Goal: Task Accomplishment & Management: Manage account settings

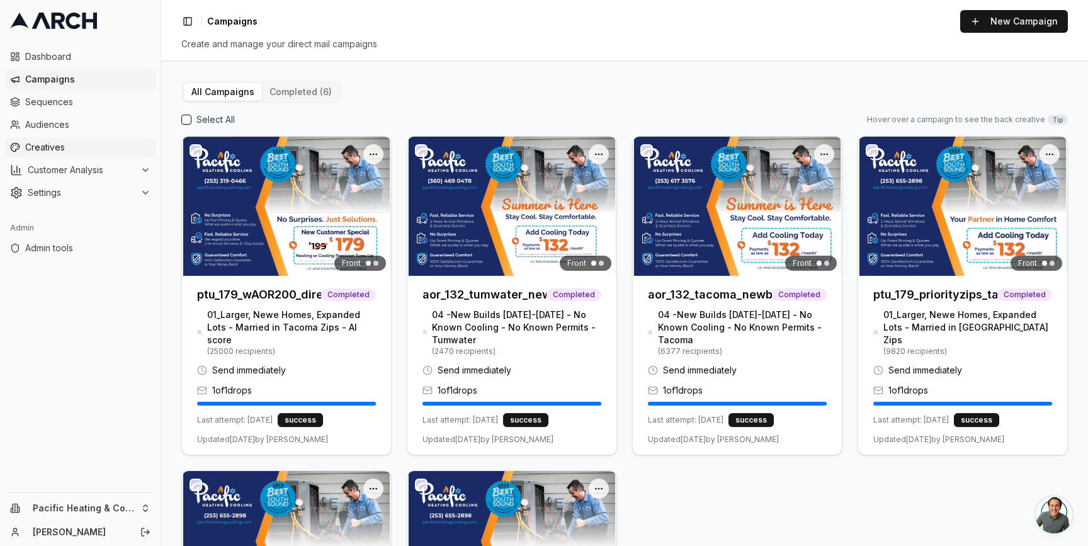
click at [48, 146] on span "Creatives" at bounding box center [87, 147] width 125 height 13
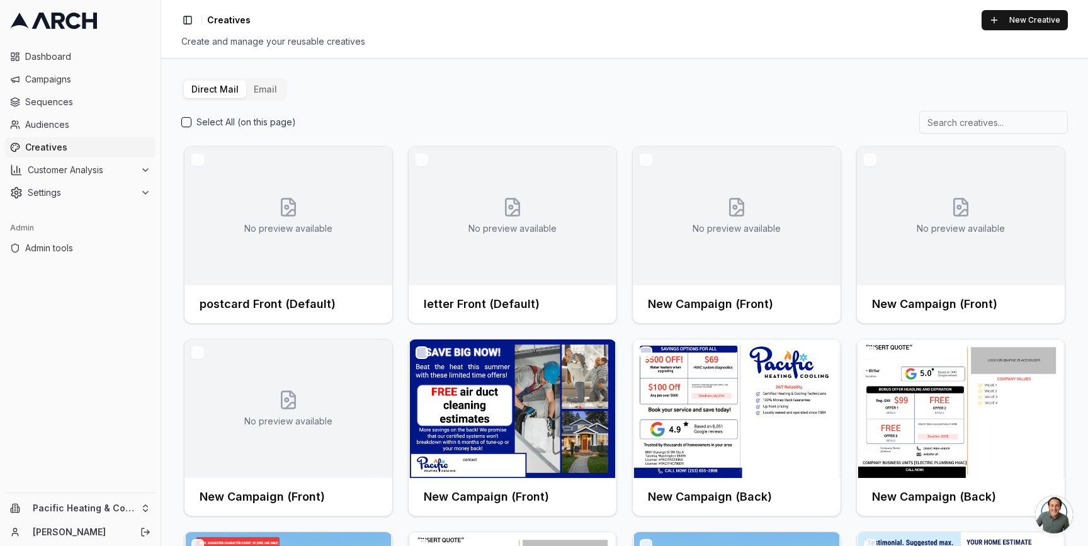
click at [267, 88] on button "Email" at bounding box center [265, 90] width 38 height 18
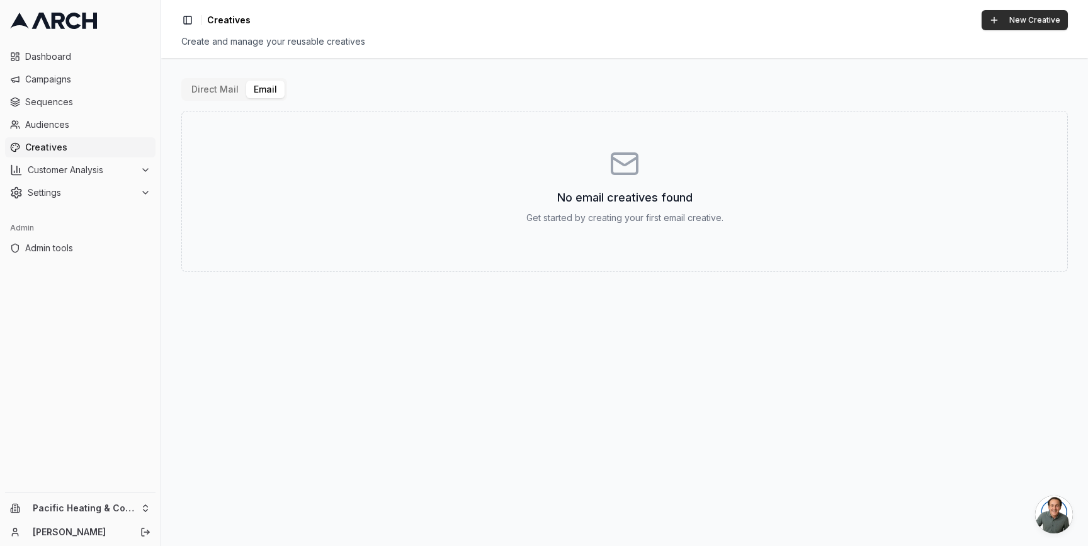
click at [1022, 18] on button "New Creative" at bounding box center [1024, 20] width 86 height 20
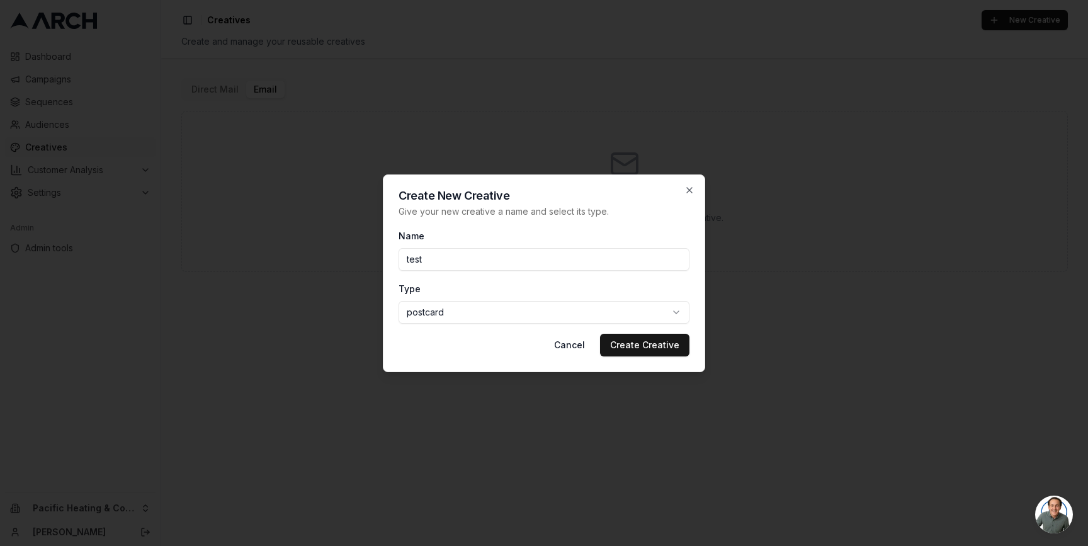
type input "test"
click at [682, 310] on body "Dashboard Campaigns Sequences Audiences Creatives Customer Analysis Settings Ad…" at bounding box center [544, 273] width 1088 height 546
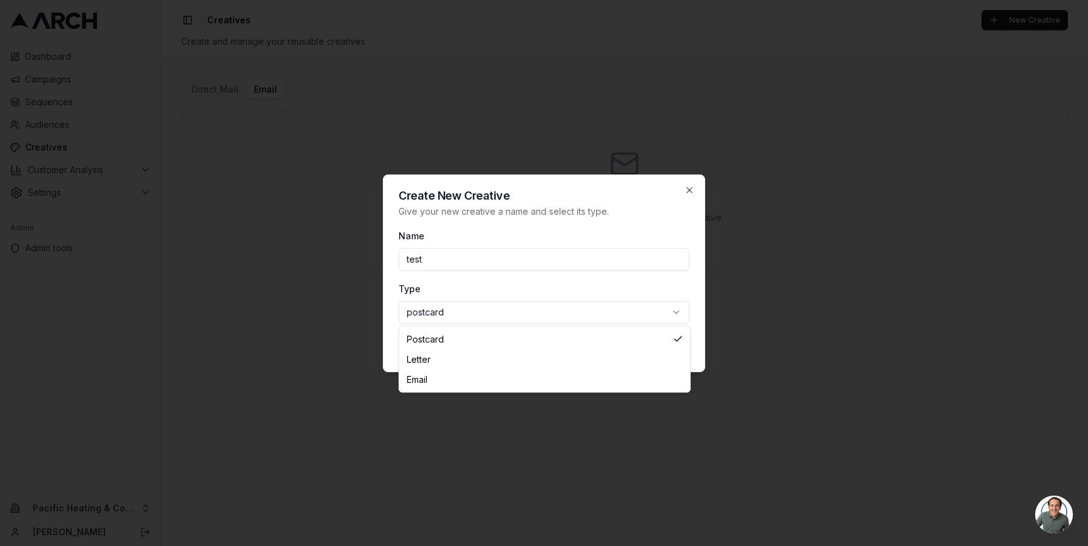
select select "email"
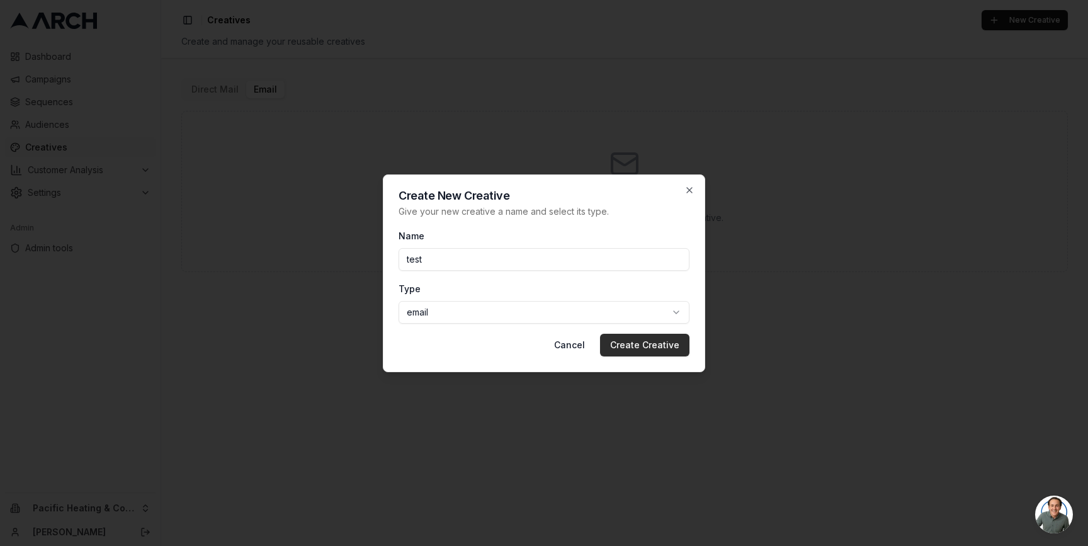
click at [628, 341] on button "Create Creative" at bounding box center [644, 345] width 89 height 23
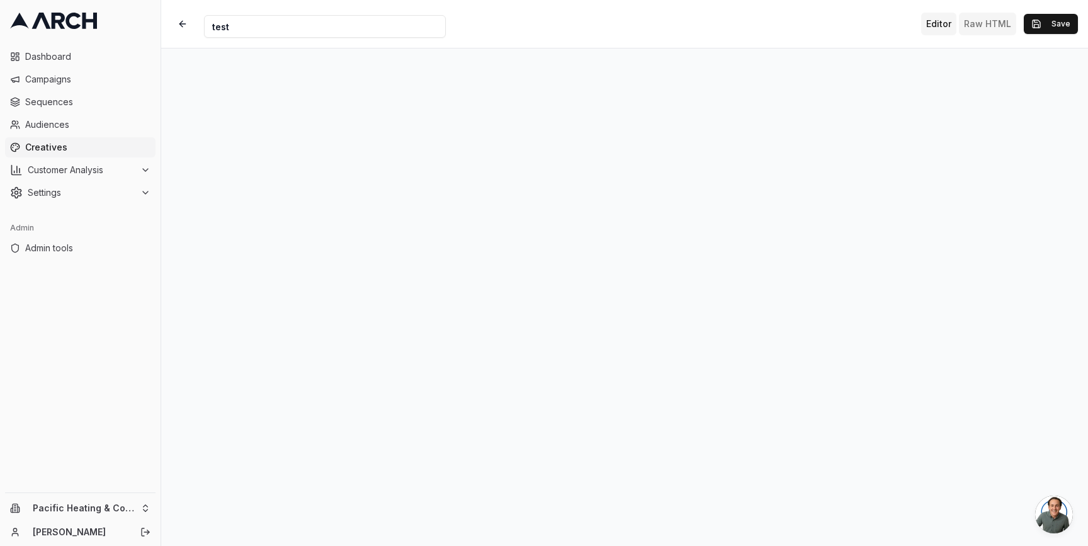
click at [995, 26] on button "Raw HTML" at bounding box center [986, 24] width 57 height 23
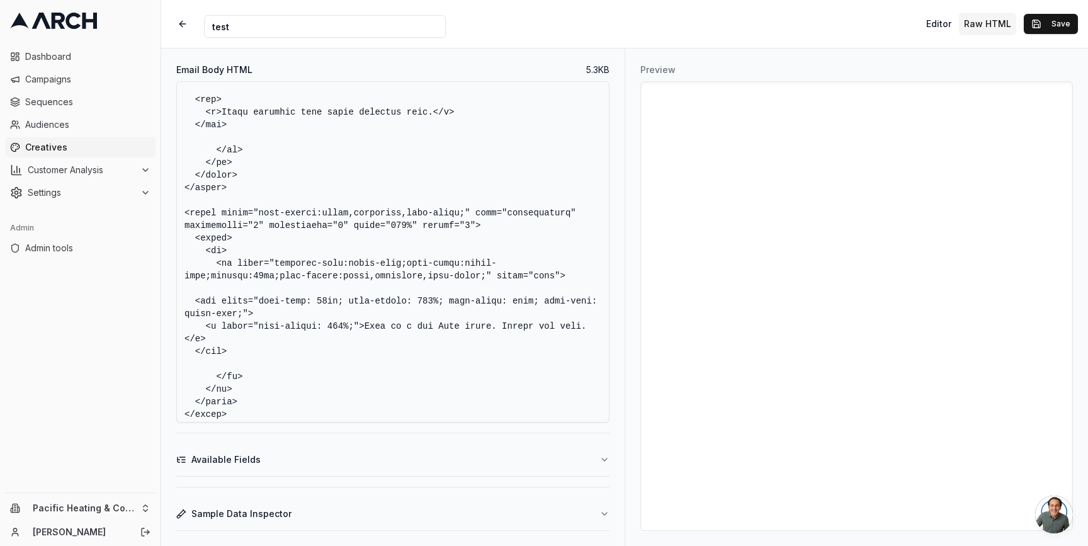
scroll to position [1566, 0]
click at [491, 330] on textarea "Email Body HTML" at bounding box center [392, 251] width 433 height 341
click at [543, 449] on button "Available Fields" at bounding box center [392, 459] width 433 height 33
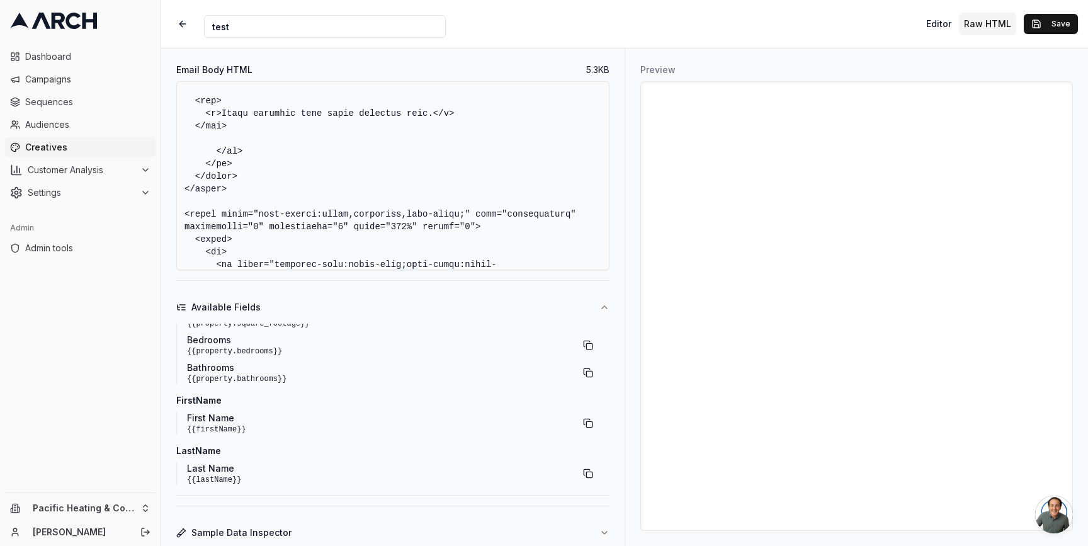
scroll to position [253, 0]
click at [579, 417] on button "button" at bounding box center [587, 421] width 23 height 23
click at [432, 116] on textarea "Email Body HTML" at bounding box center [392, 175] width 433 height 189
paste textarea "{{firstName}}"
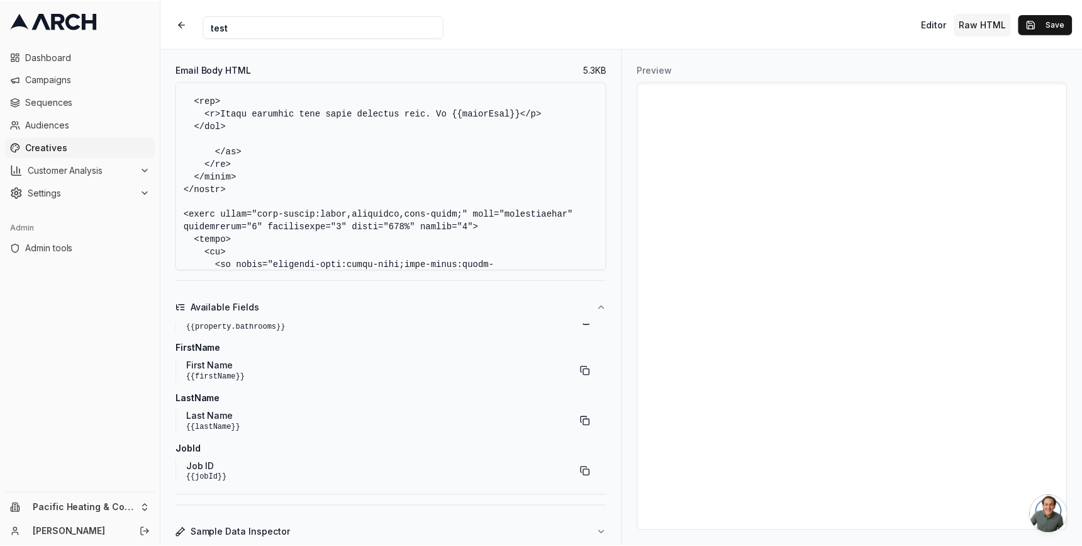
scroll to position [305, 0]
type textarea "<!DOCTYPE HTML PUBLIC "-//W3C//DTD XHTML 1.0 Transitional //EN" "http://www.w3.…"
click at [497, 524] on button "Sample Data Inspector" at bounding box center [392, 532] width 433 height 33
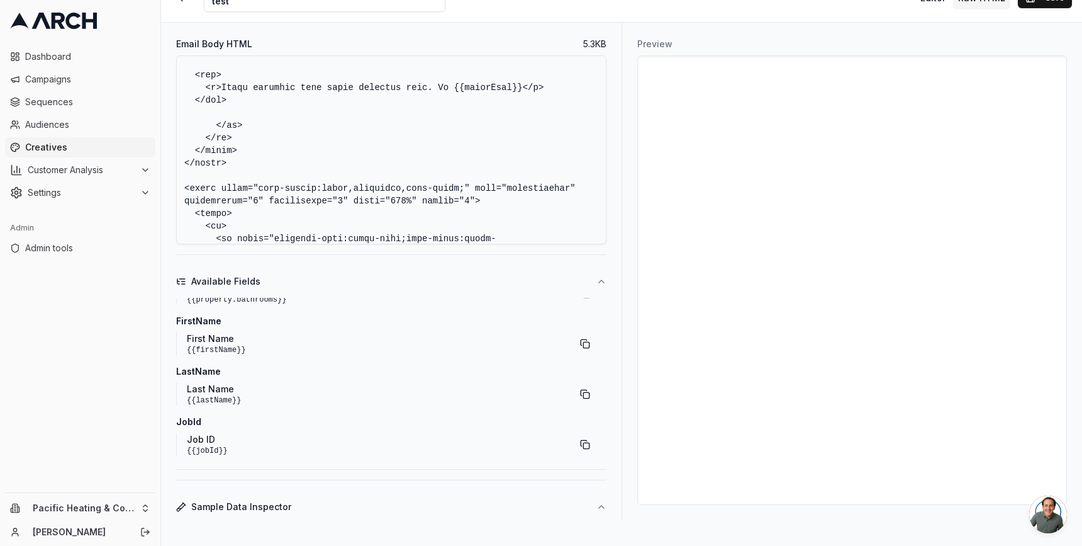
click at [525, 510] on button "Sample Data Inspector" at bounding box center [391, 506] width 430 height 33
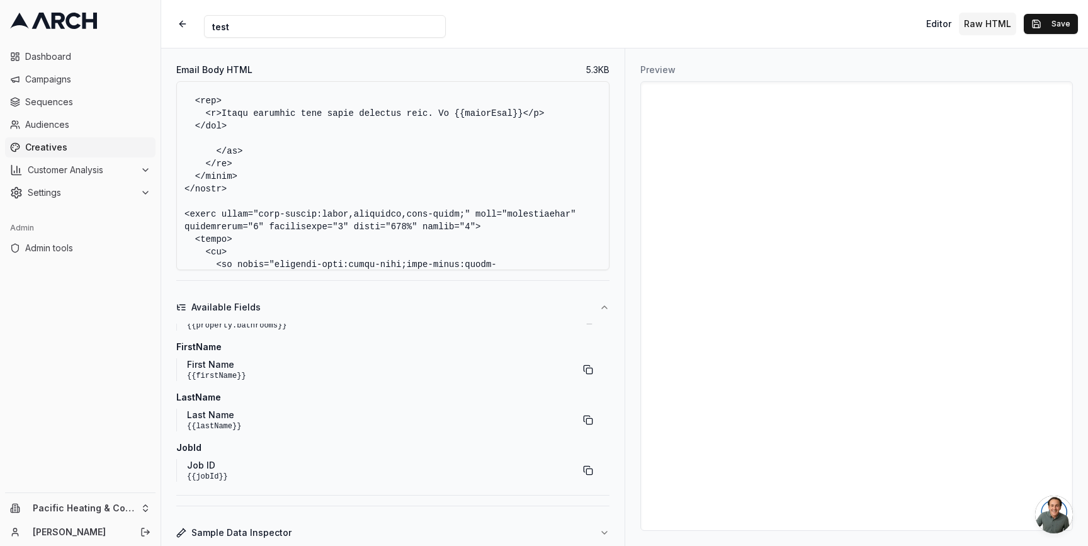
click at [601, 531] on icon "button" at bounding box center [604, 532] width 10 height 10
click at [1047, 25] on button "Save" at bounding box center [1045, 24] width 54 height 20
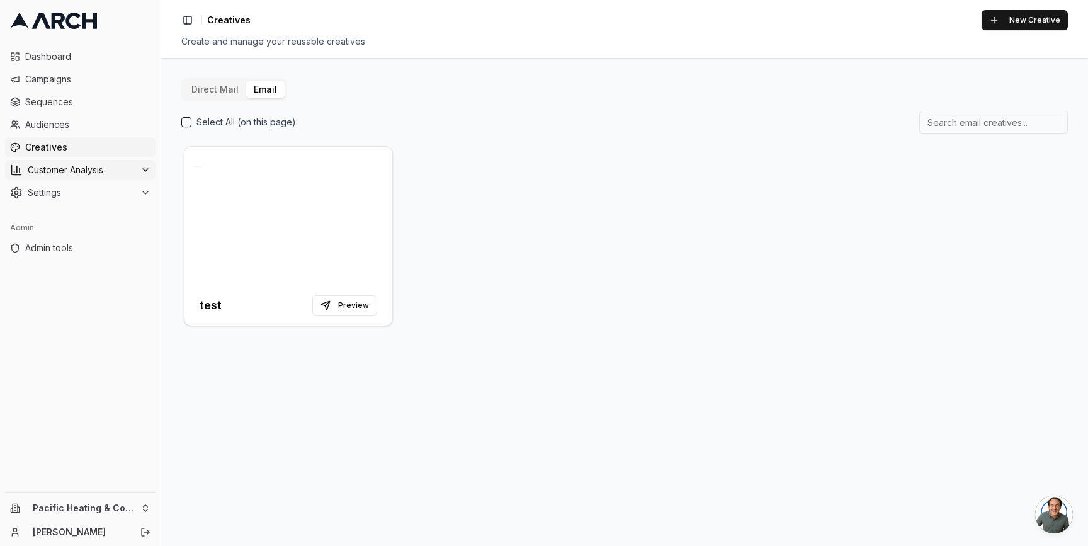
click at [132, 172] on span "Customer Analysis" at bounding box center [82, 170] width 108 height 13
click at [136, 230] on div "Settings" at bounding box center [80, 233] width 140 height 13
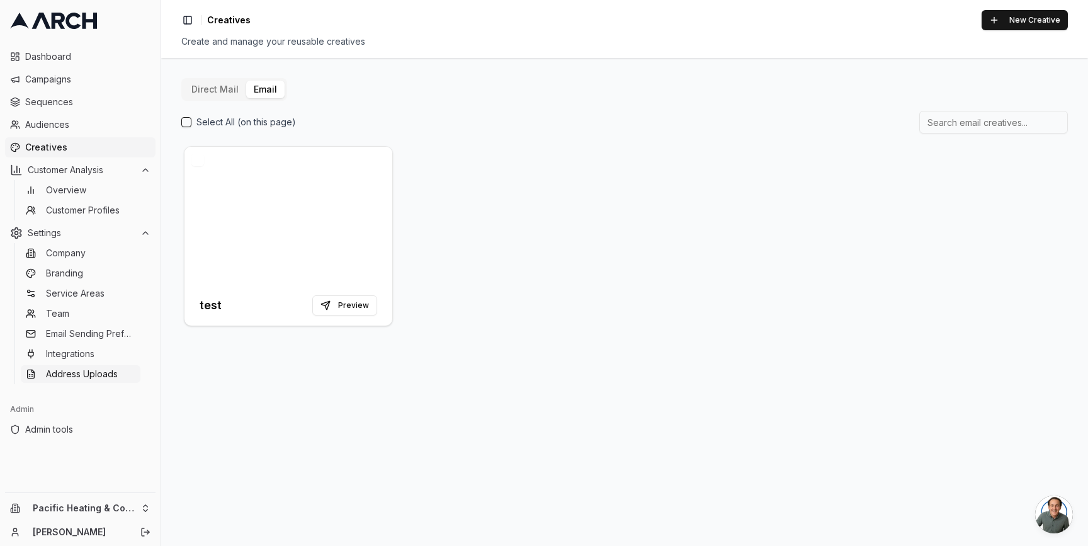
click at [111, 366] on link "Address Uploads" at bounding box center [81, 374] width 120 height 18
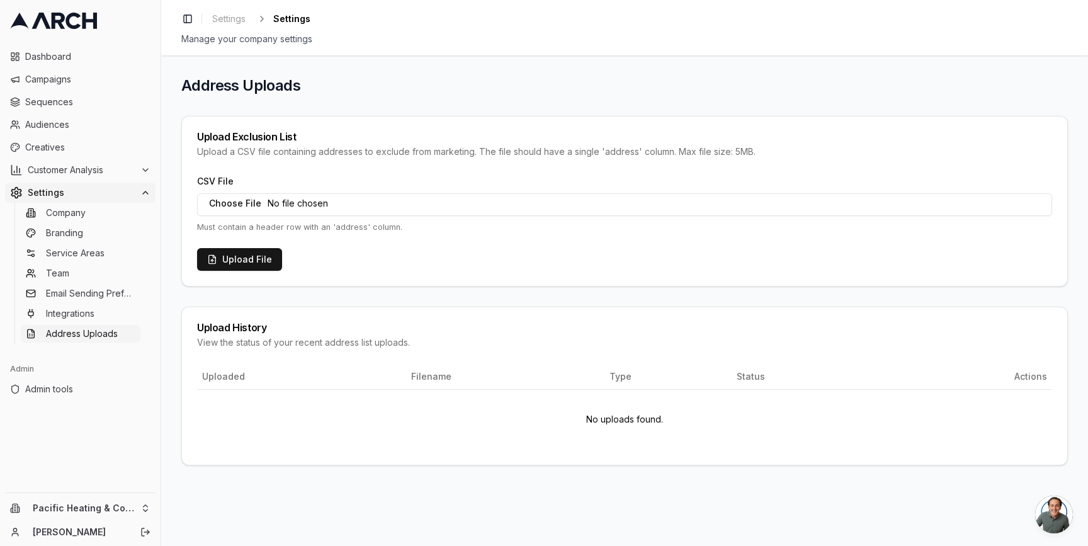
click at [249, 91] on h1 "Address Uploads" at bounding box center [624, 86] width 886 height 20
click at [233, 89] on h1 "Address Uploads" at bounding box center [624, 86] width 886 height 20
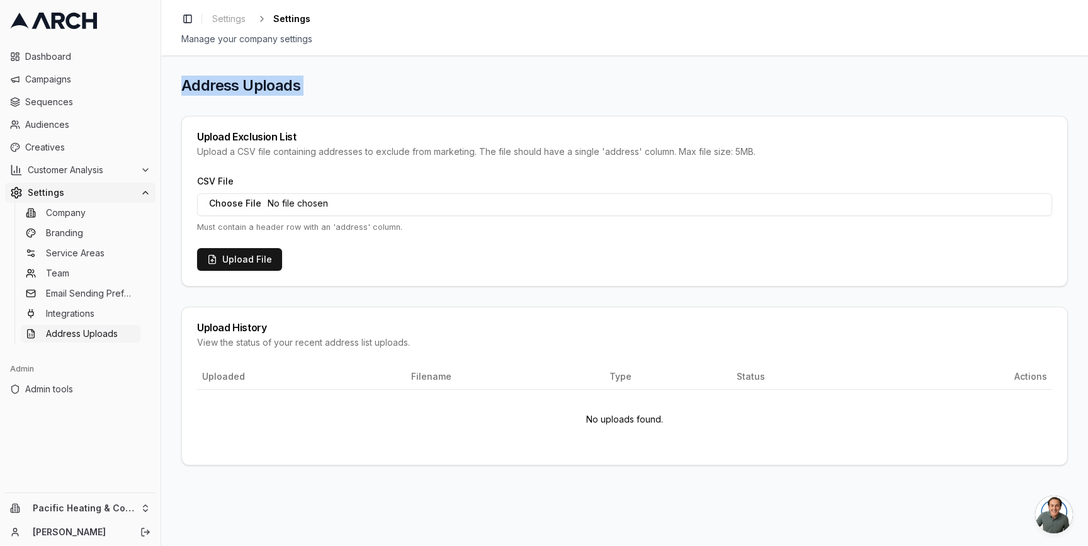
click at [233, 89] on h1 "Address Uploads" at bounding box center [624, 86] width 886 height 20
click at [242, 89] on h1 "Address Uploads" at bounding box center [624, 86] width 886 height 20
click at [240, 89] on h1 "Address Uploads" at bounding box center [624, 86] width 886 height 20
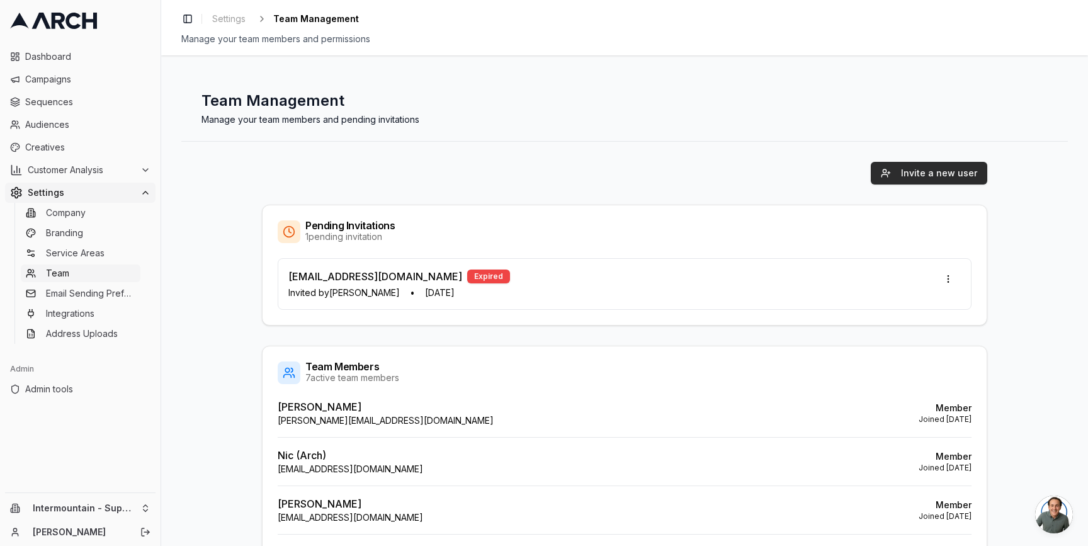
click at [886, 171] on button "Invite a new user" at bounding box center [928, 173] width 116 height 23
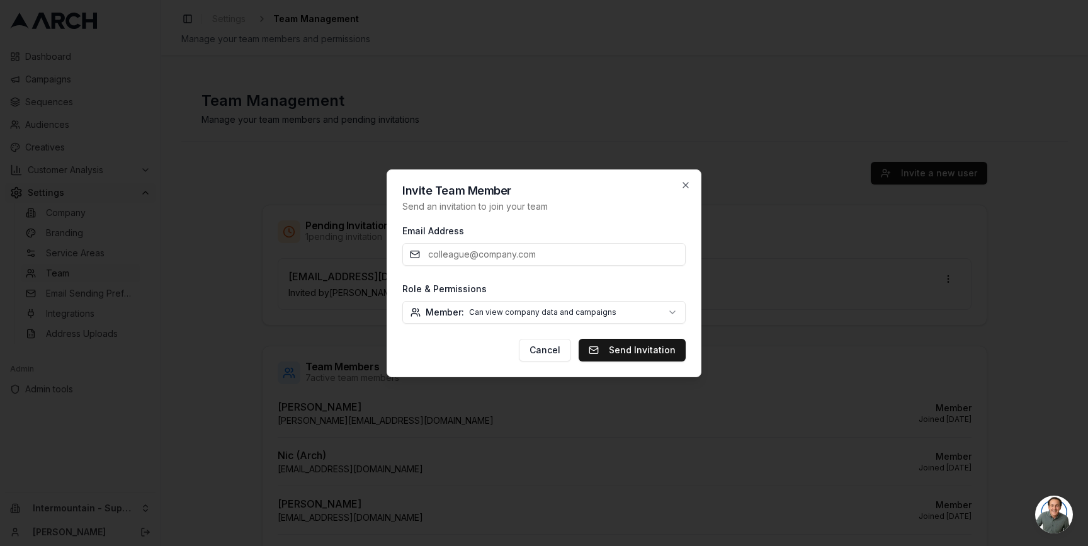
click at [660, 310] on body "Dashboard Campaigns Sequences Audiences Creatives Customer Analysis Settings Co…" at bounding box center [544, 273] width 1088 height 546
click at [739, 315] on div at bounding box center [544, 273] width 1088 height 546
click at [535, 357] on button "Cancel" at bounding box center [545, 350] width 52 height 23
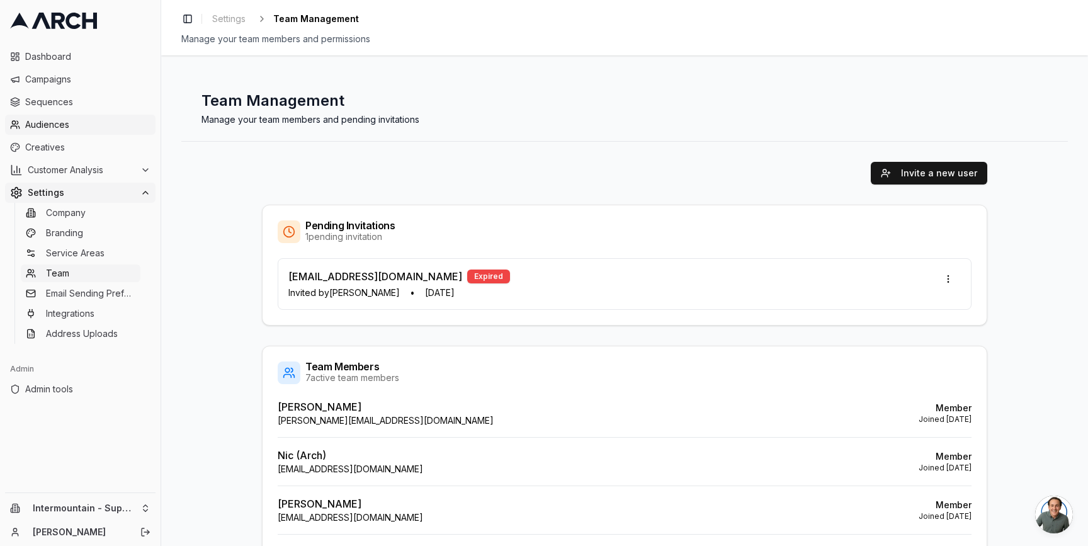
click at [69, 126] on span "Audiences" at bounding box center [87, 124] width 125 height 13
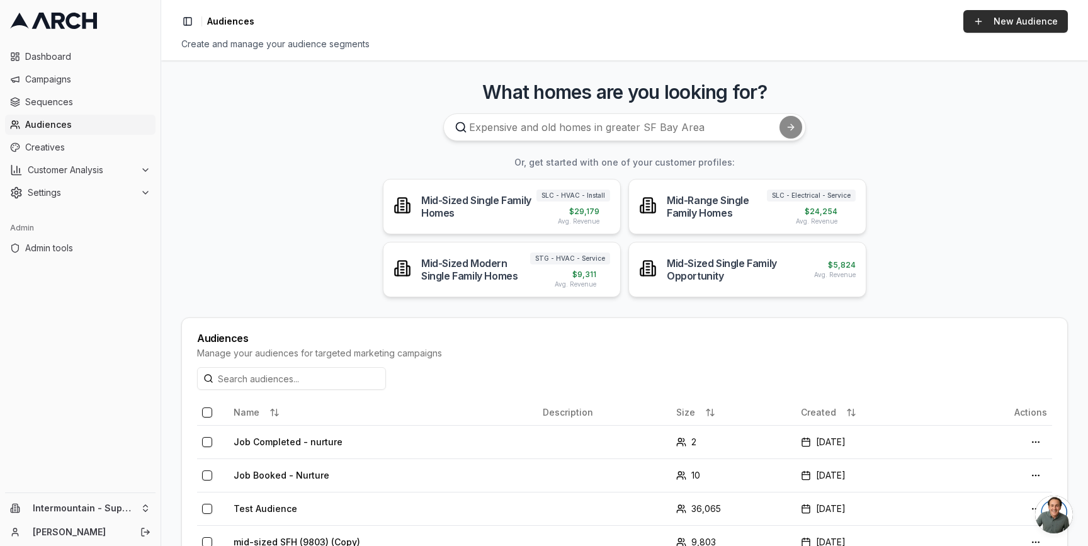
click at [1020, 18] on link "New Audience" at bounding box center [1015, 21] width 104 height 23
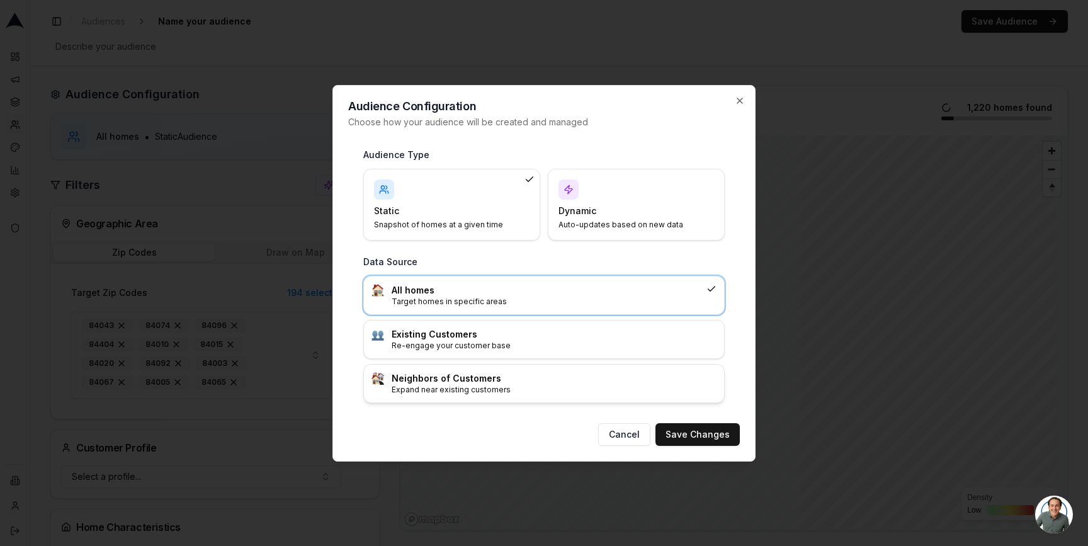
click at [580, 376] on h3 "Neighbors of Customers" at bounding box center [553, 378] width 325 height 13
click at [960, 471] on div at bounding box center [544, 273] width 1088 height 546
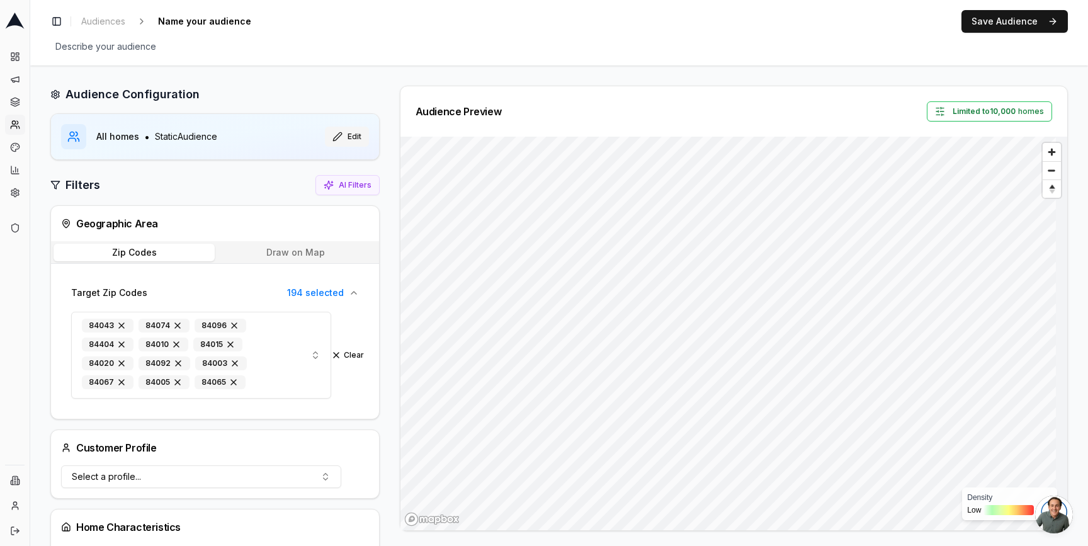
click at [335, 137] on button "Edit" at bounding box center [347, 136] width 44 height 20
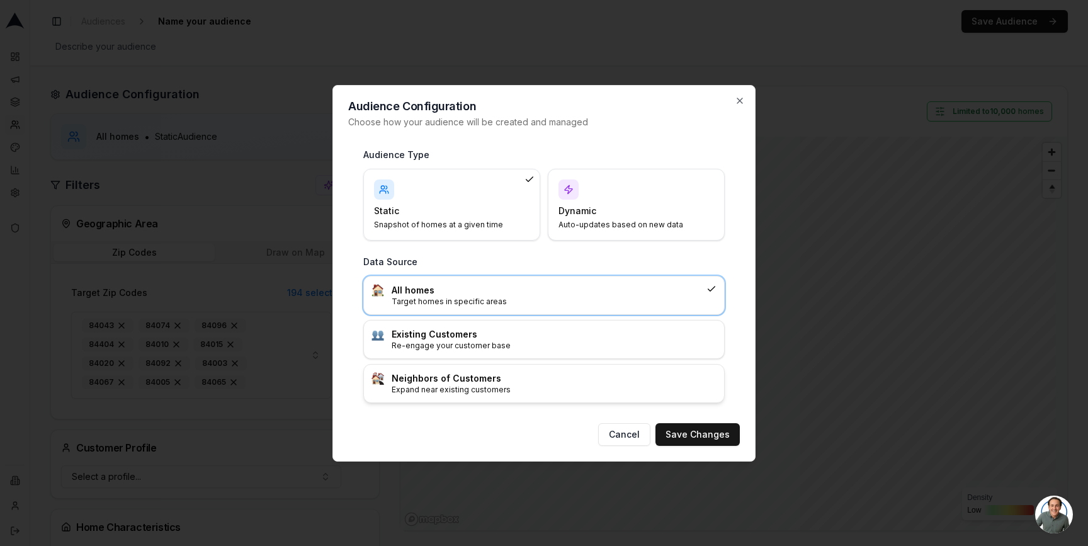
click at [468, 393] on p "Expand near existing customers" at bounding box center [553, 390] width 325 height 10
click at [707, 431] on button "Save Changes" at bounding box center [697, 434] width 84 height 23
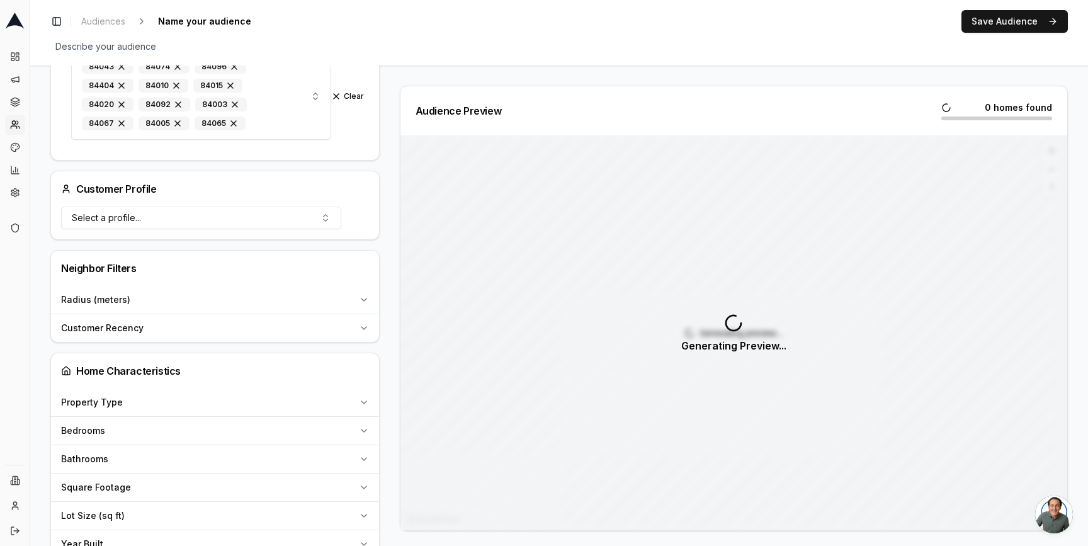
scroll to position [257, 0]
click at [365, 303] on icon "button" at bounding box center [364, 301] width 10 height 10
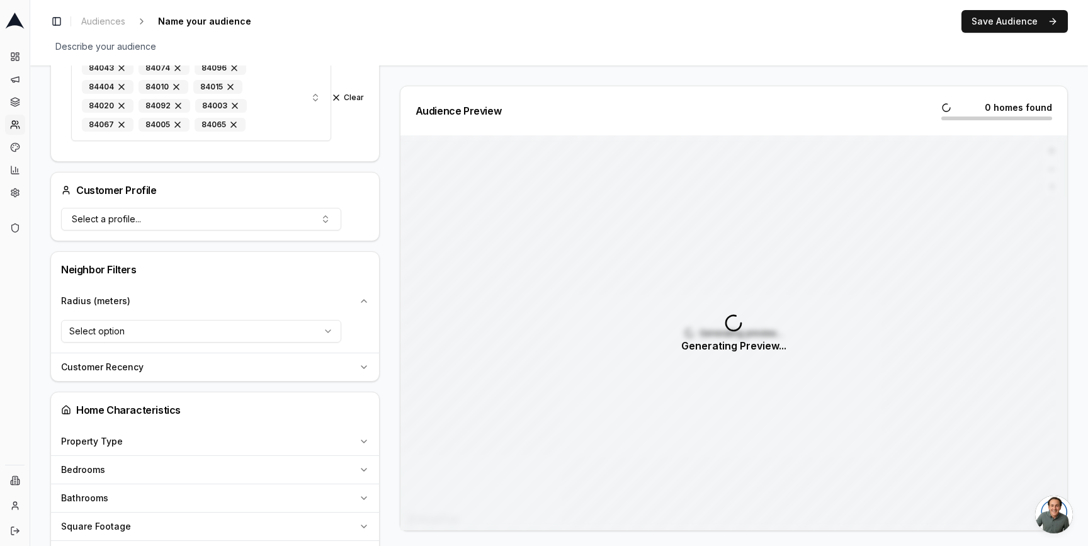
click at [365, 370] on icon "button" at bounding box center [364, 367] width 10 height 10
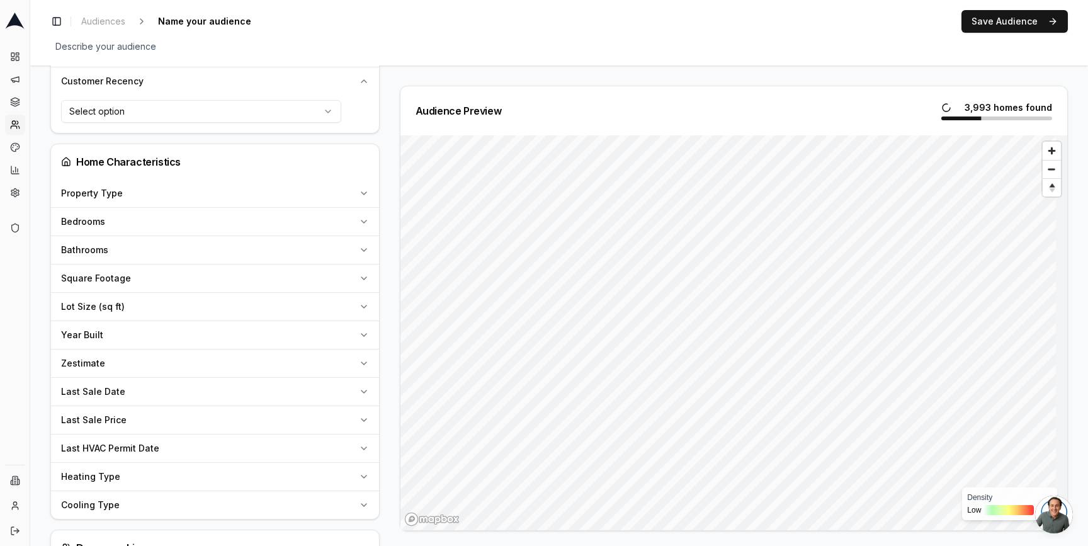
scroll to position [278, 0]
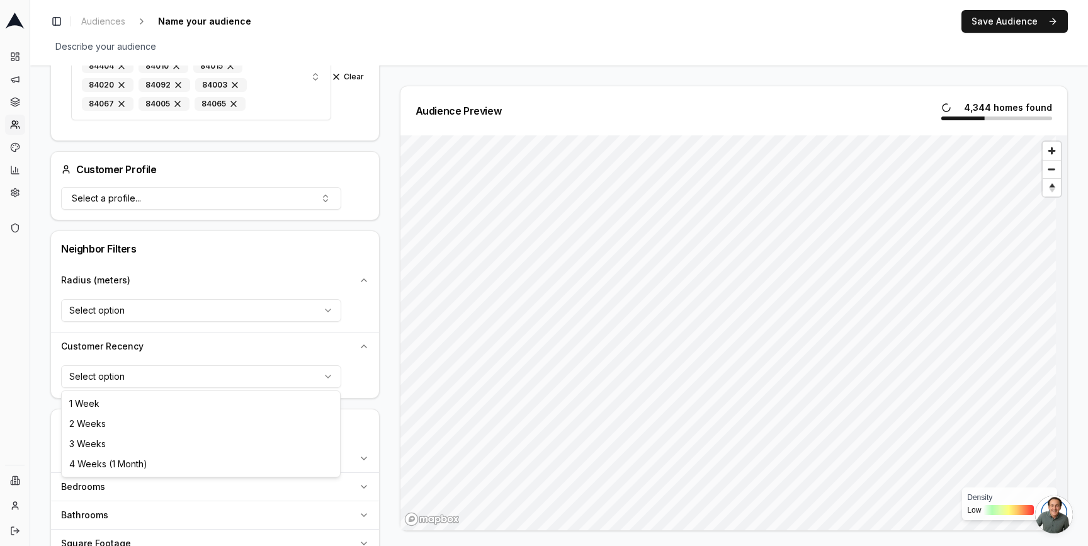
click at [334, 373] on html "Dashboard Campaigns Sequences Audiences Creatives Customer Analysis Settings Ad…" at bounding box center [544, 273] width 1088 height 546
click at [320, 307] on html "Dashboard Campaigns Sequences Audiences Creatives Customer Analysis Settings Ad…" at bounding box center [544, 273] width 1088 height 546
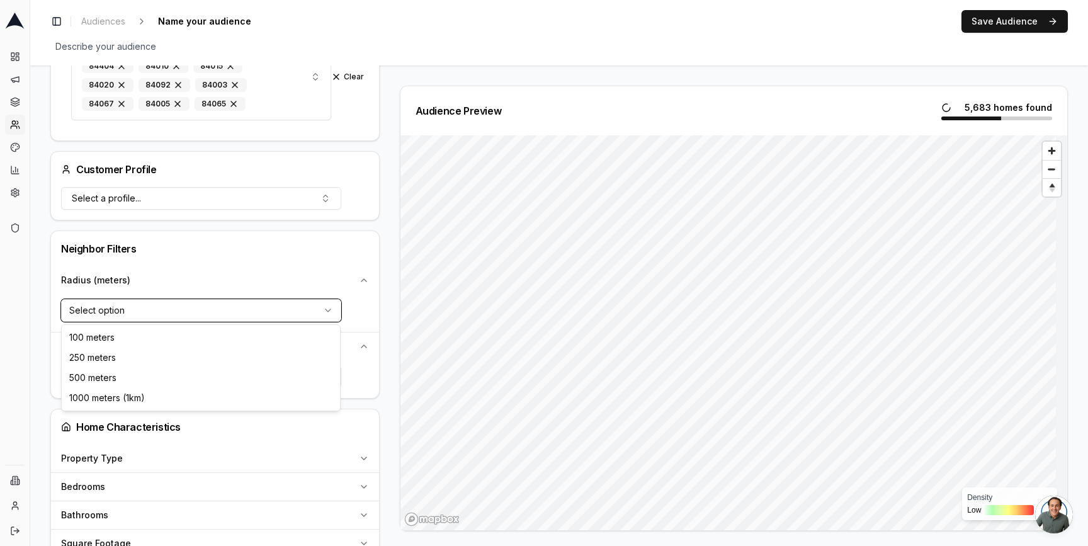
click at [387, 327] on html "Dashboard Campaigns Sequences Audiences Creatives Customer Analysis Settings Ad…" at bounding box center [544, 273] width 1088 height 546
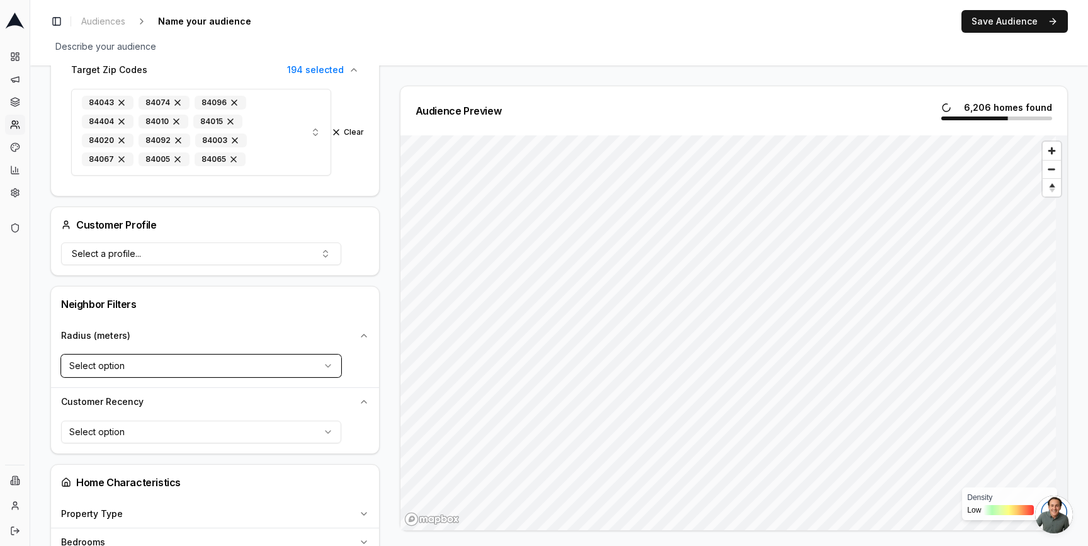
scroll to position [123, 0]
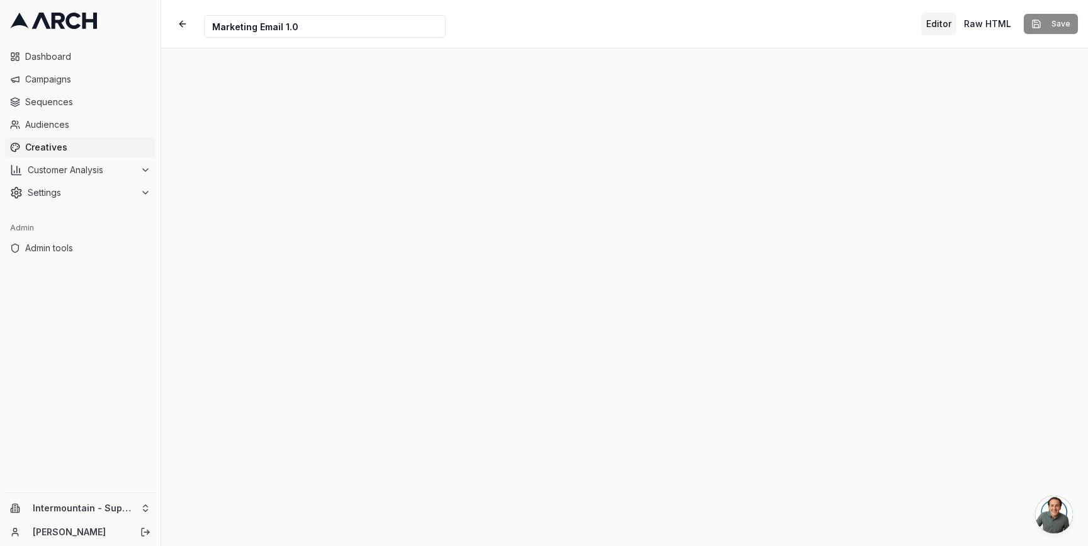
click at [48, 141] on span "Creatives" at bounding box center [87, 147] width 125 height 13
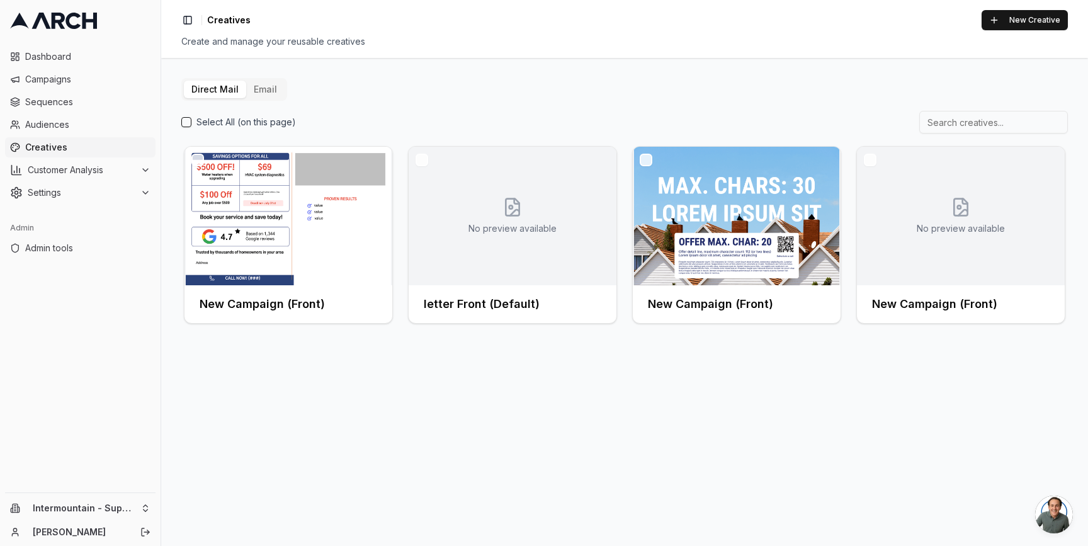
click at [266, 83] on button "Email" at bounding box center [265, 90] width 38 height 18
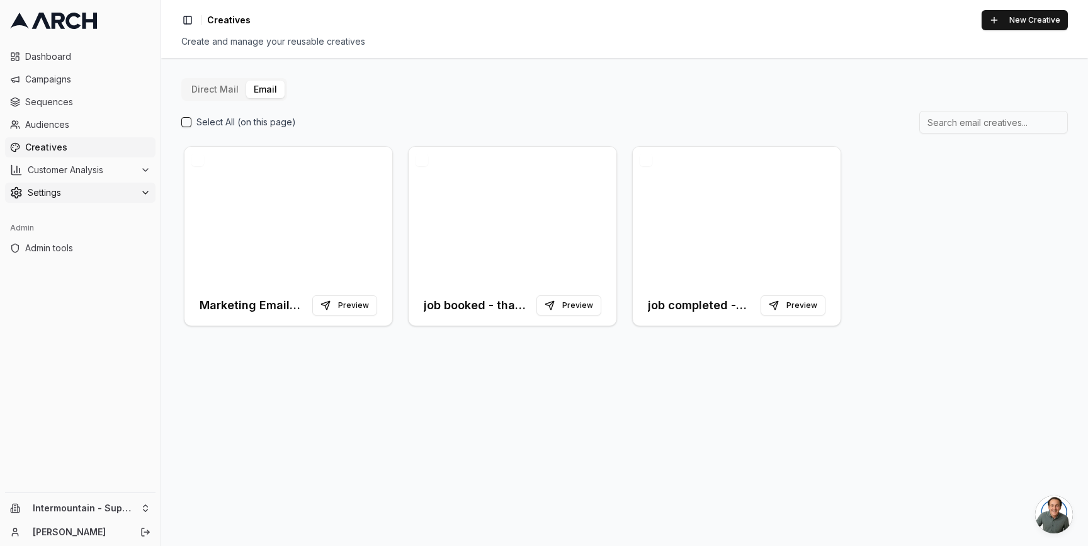
click at [137, 188] on div "Settings" at bounding box center [80, 192] width 140 height 13
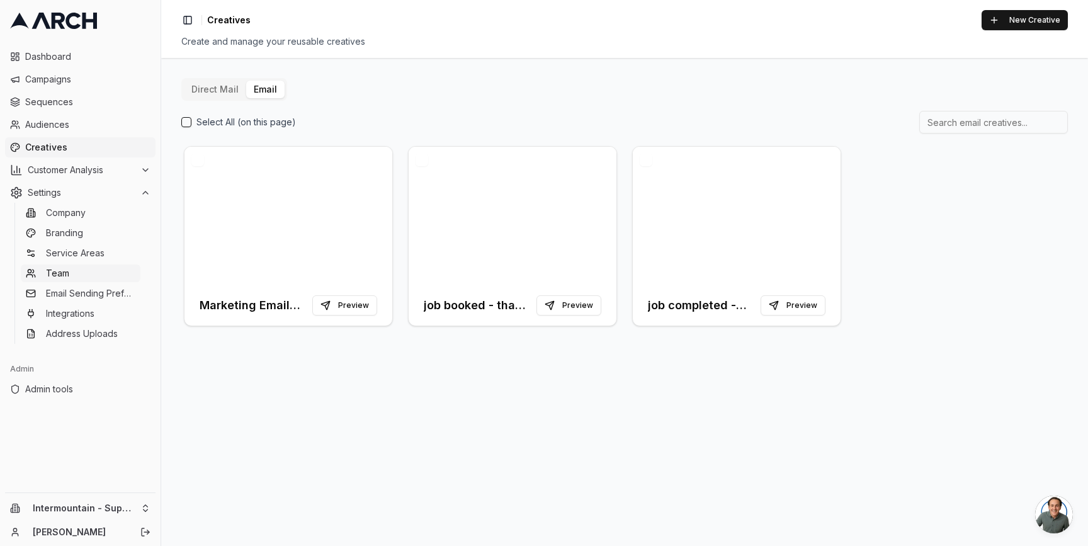
click at [83, 278] on link "Team" at bounding box center [81, 273] width 120 height 18
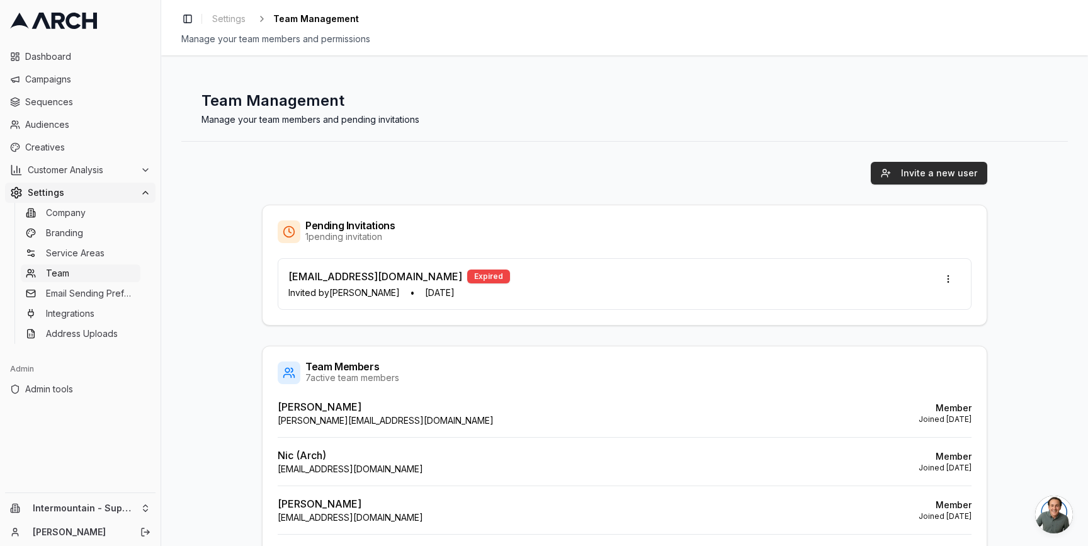
click at [913, 170] on button "Invite a new user" at bounding box center [928, 173] width 116 height 23
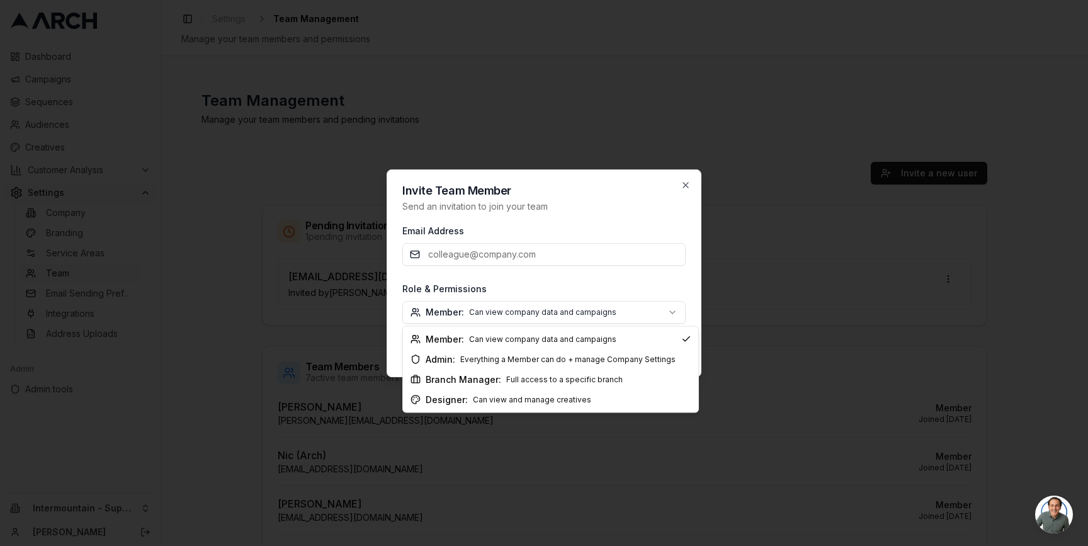
click at [571, 314] on body "Dashboard Campaigns Sequences Audiences Creatives Customer Analysis Settings Co…" at bounding box center [544, 273] width 1088 height 546
select select "branch_manager"
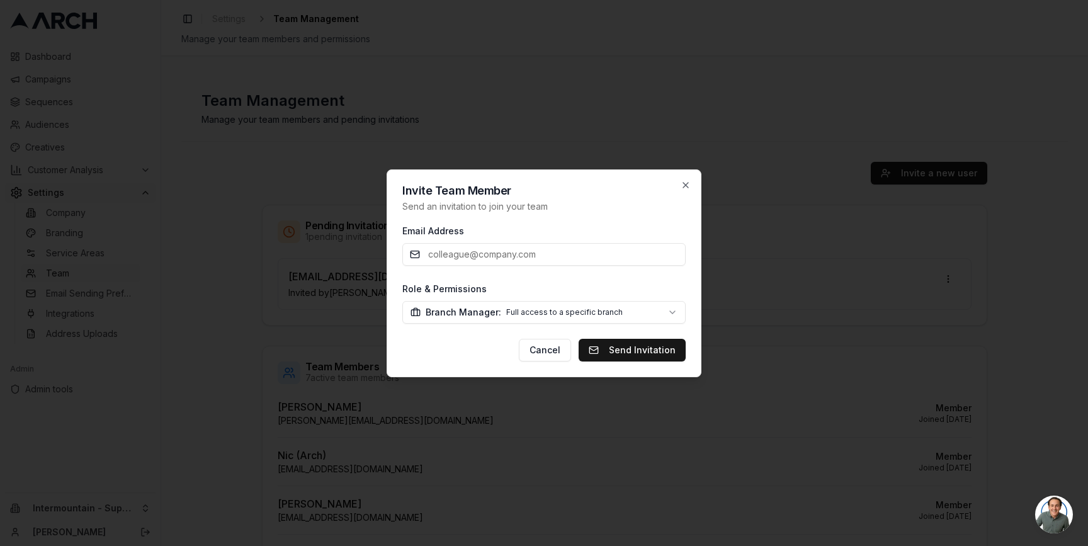
click at [464, 355] on div "Cancel Send Invitation" at bounding box center [543, 350] width 283 height 23
click at [565, 309] on body "Dashboard Campaigns Sequences Audiences Creatives Customer Analysis Settings Co…" at bounding box center [544, 273] width 1088 height 546
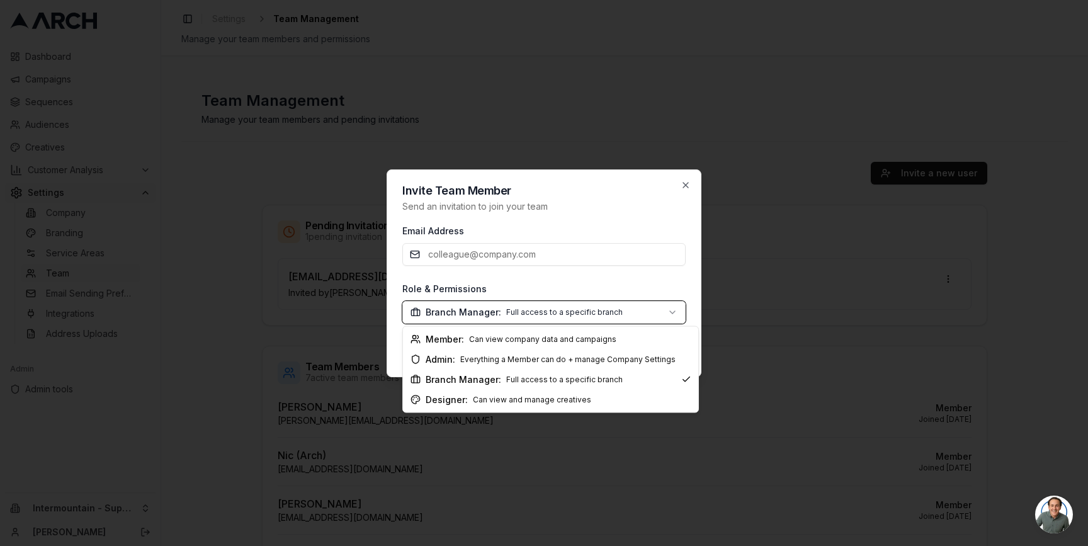
click at [692, 280] on body "Dashboard Campaigns Sequences Audiences Creatives Customer Analysis Settings Co…" at bounding box center [544, 273] width 1088 height 546
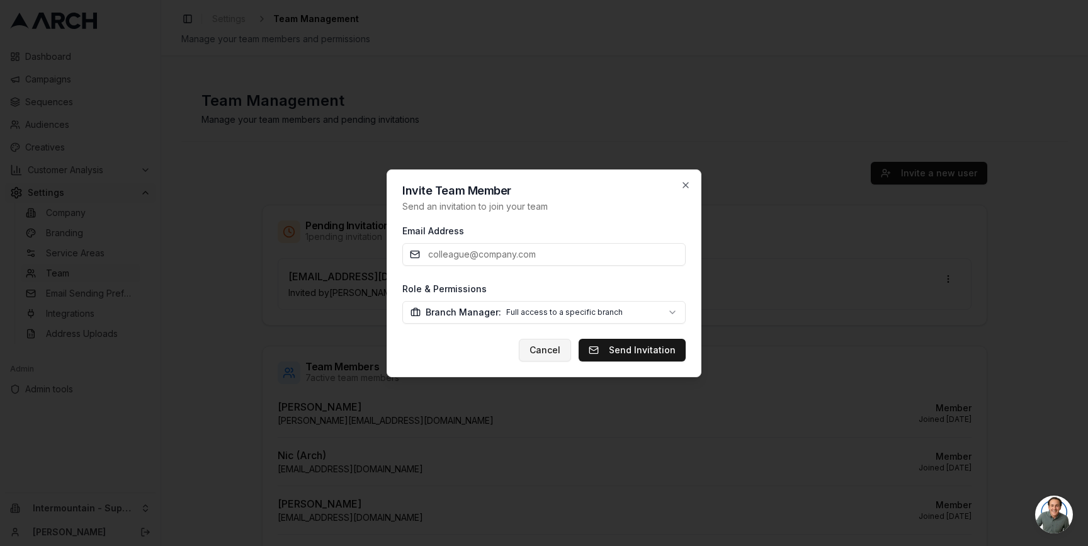
click at [546, 354] on button "Cancel" at bounding box center [545, 350] width 52 height 23
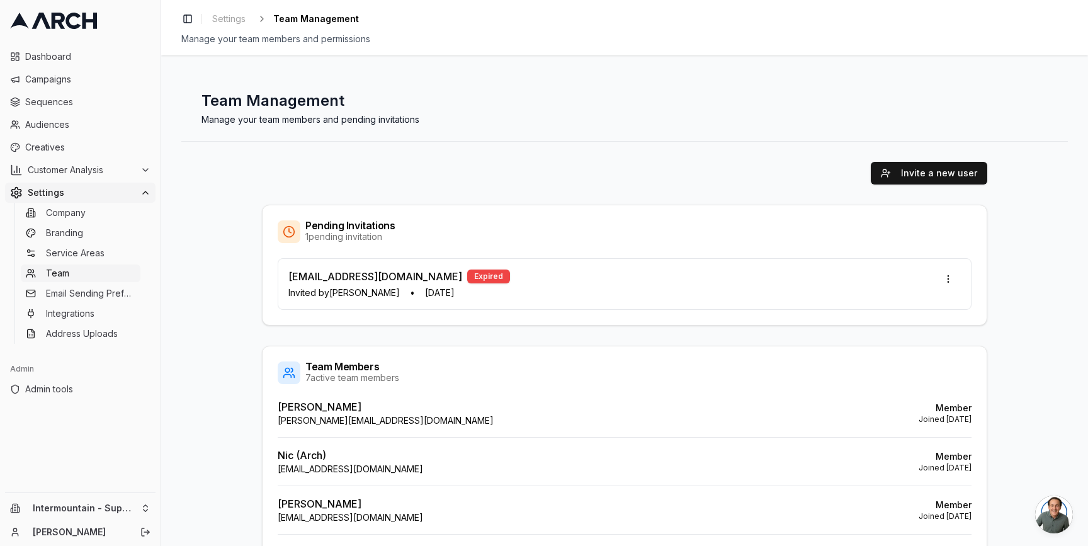
click at [468, 330] on div "Invite a new user Pending Invitations 1 pending invitation philipp.krinner@gmai…" at bounding box center [624, 453] width 725 height 582
click at [139, 507] on html "Dashboard Campaigns Sequences Audiences Creatives Customer Analysis Settings Co…" at bounding box center [544, 273] width 1088 height 546
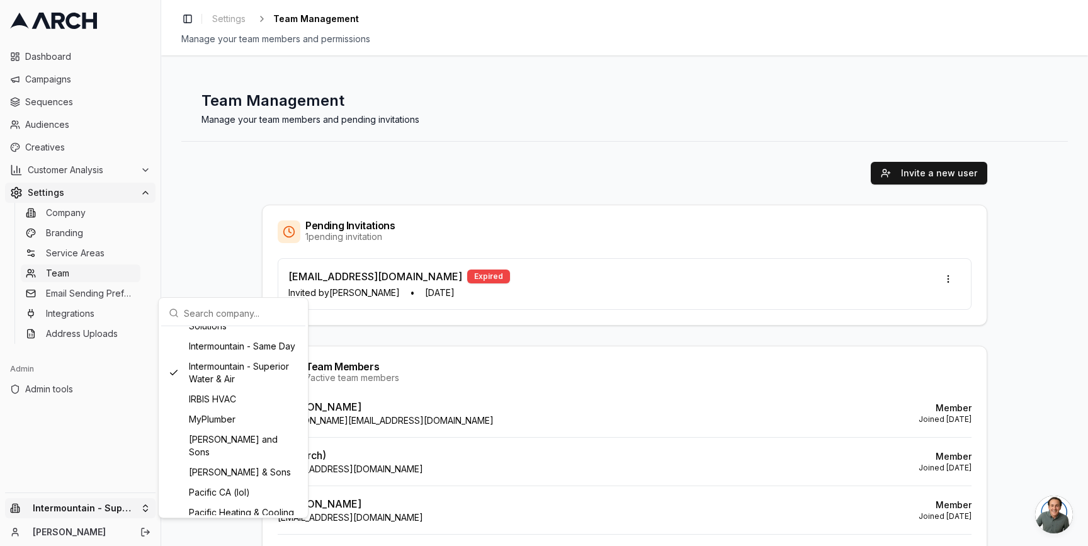
scroll to position [928, 0]
click at [81, 317] on html "Dashboard Campaigns Sequences Audiences Creatives Customer Analysis Settings Co…" at bounding box center [544, 273] width 1088 height 546
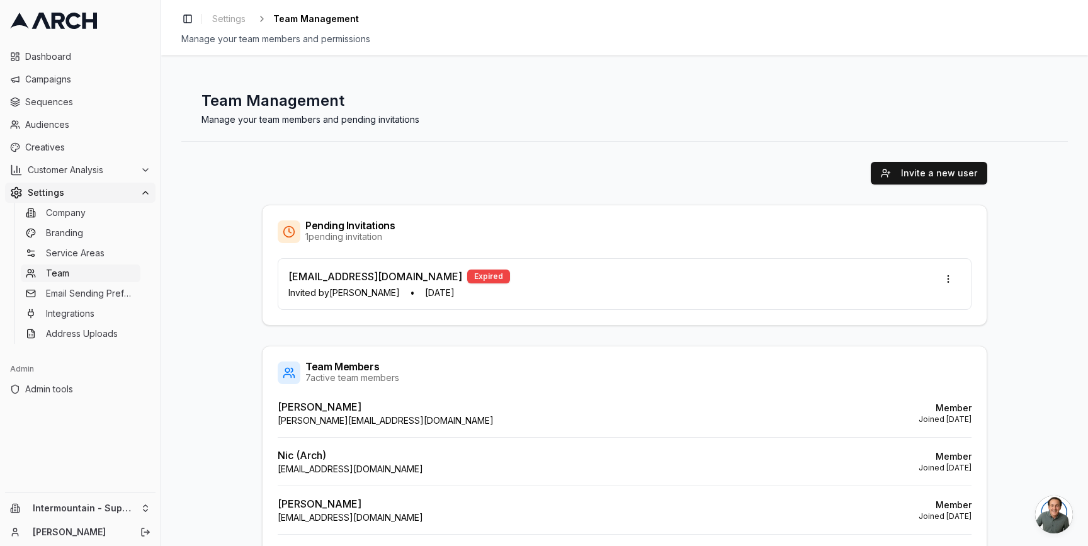
click at [81, 317] on span "Integrations" at bounding box center [70, 313] width 48 height 13
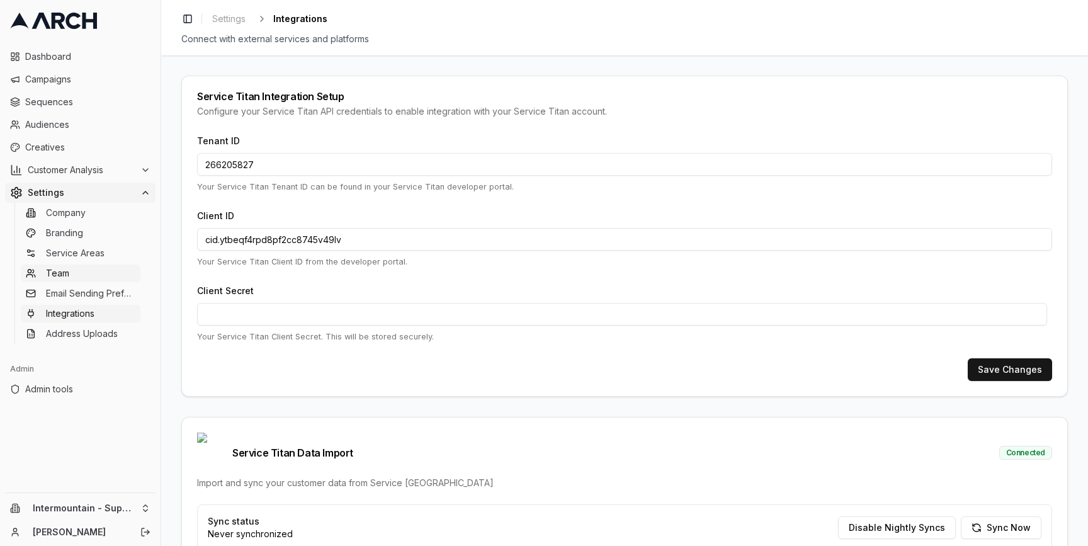
click at [83, 275] on link "Team" at bounding box center [81, 273] width 120 height 18
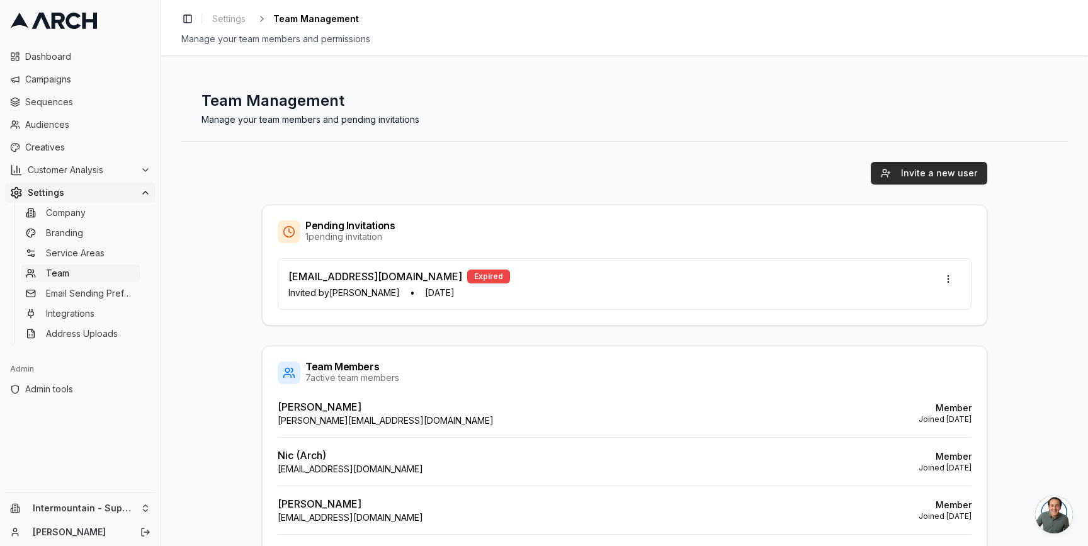
click at [911, 174] on button "Invite a new user" at bounding box center [928, 173] width 116 height 23
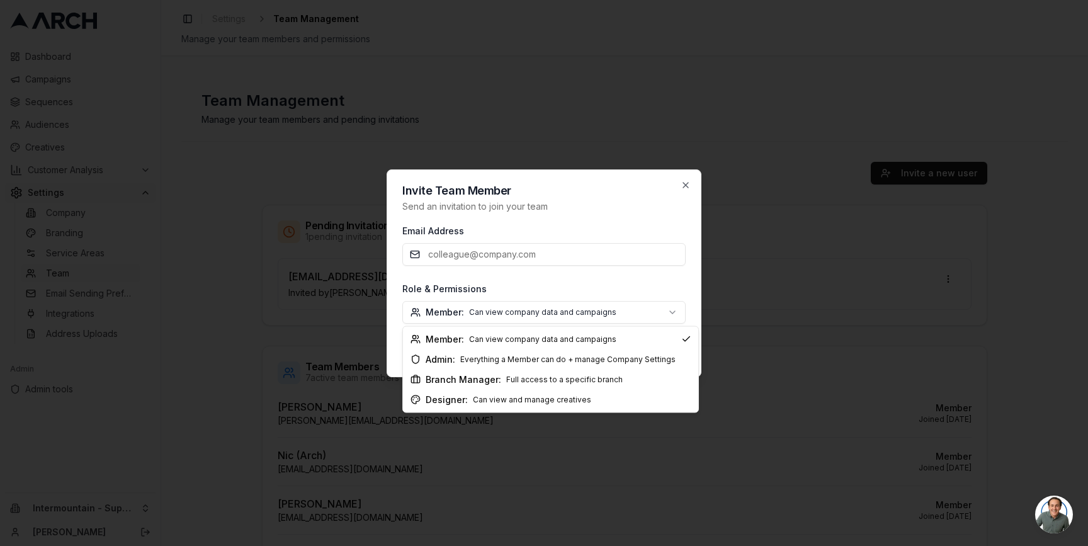
click at [631, 302] on body "Dashboard Campaigns Sequences Audiences Creatives Customer Analysis Settings Co…" at bounding box center [544, 273] width 1088 height 546
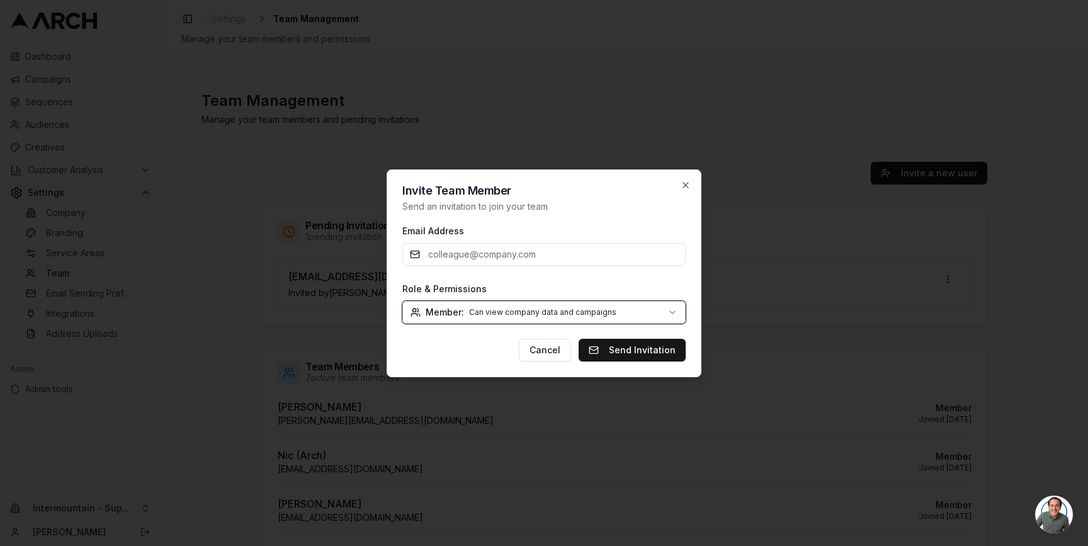
click at [273, 366] on div at bounding box center [544, 273] width 1088 height 546
click at [687, 184] on icon "button" at bounding box center [685, 185] width 10 height 10
